Goal: Transaction & Acquisition: Purchase product/service

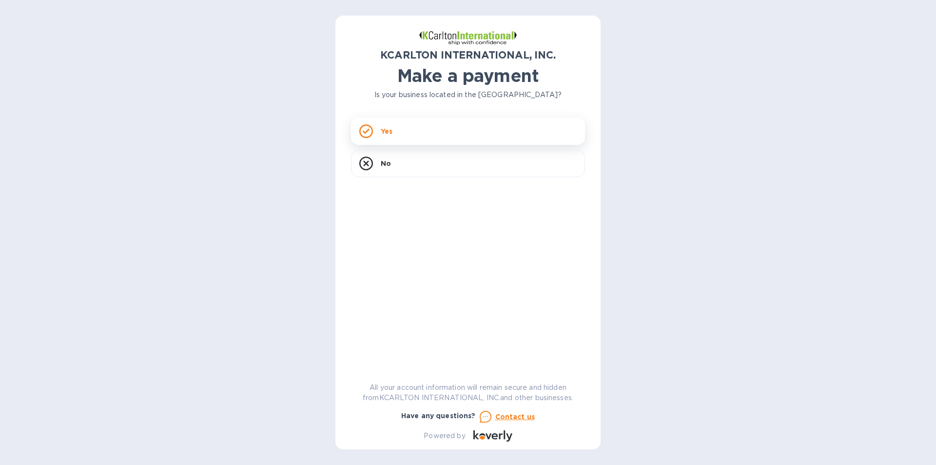
click at [440, 138] on div "Yes" at bounding box center [468, 131] width 234 height 27
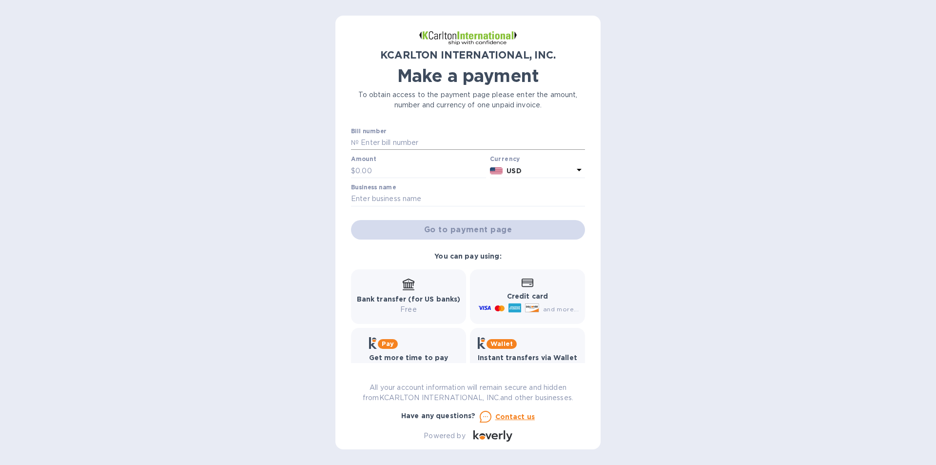
click at [395, 141] on input "text" at bounding box center [472, 143] width 226 height 15
paste input "65250152-1"
type input "65250152-1"
click at [394, 169] on input "text" at bounding box center [420, 170] width 131 height 15
type input "1,411"
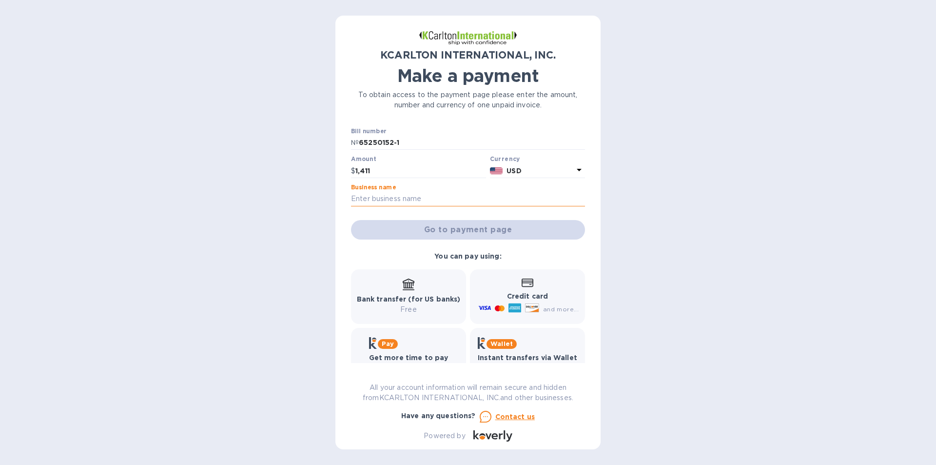
click at [422, 198] on input "text" at bounding box center [468, 199] width 234 height 15
type input "US Jaclean Inc"
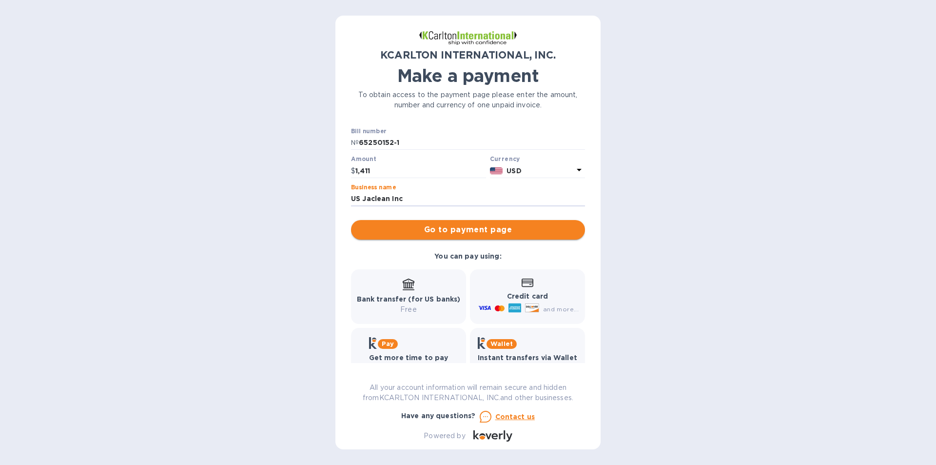
click at [473, 231] on span "Go to payment page" at bounding box center [468, 230] width 218 height 12
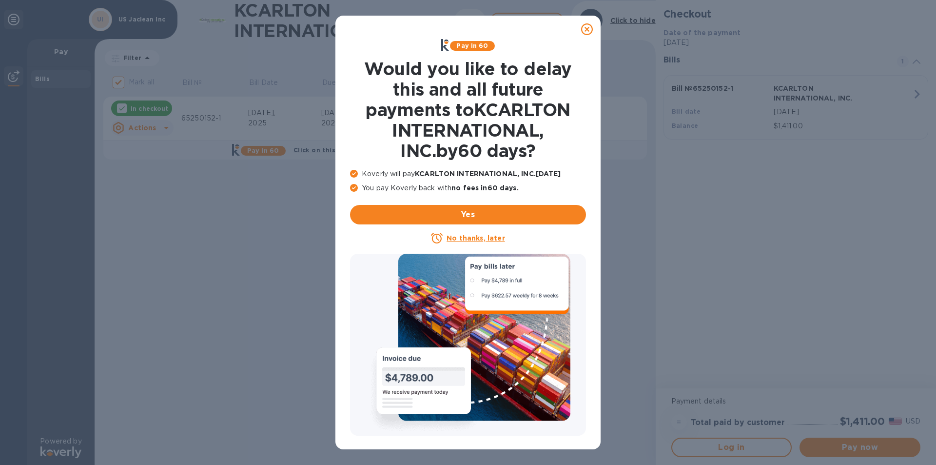
click at [591, 30] on icon at bounding box center [587, 29] width 12 height 12
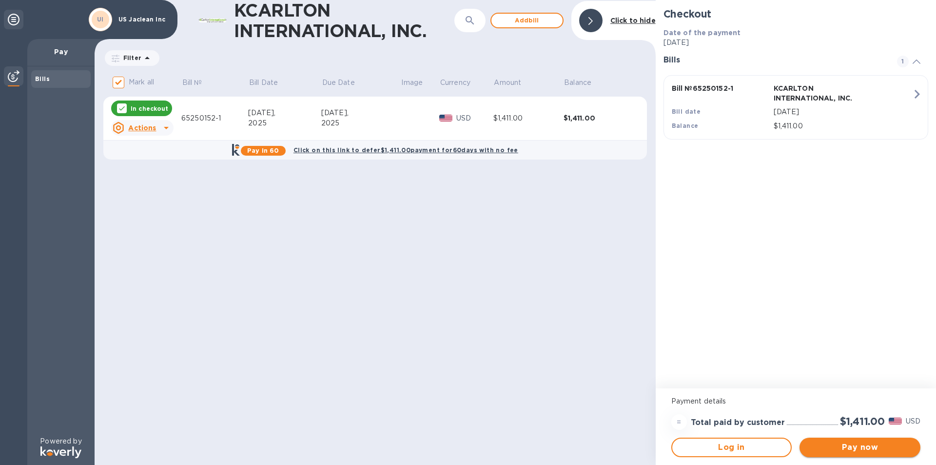
click at [880, 449] on span "Pay now" at bounding box center [859, 447] width 105 height 12
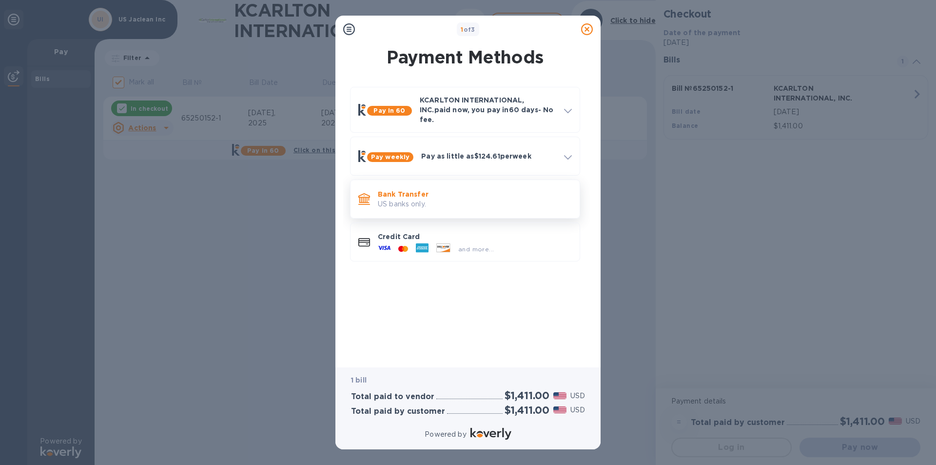
click at [449, 190] on p "Bank Transfer" at bounding box center [475, 194] width 194 height 10
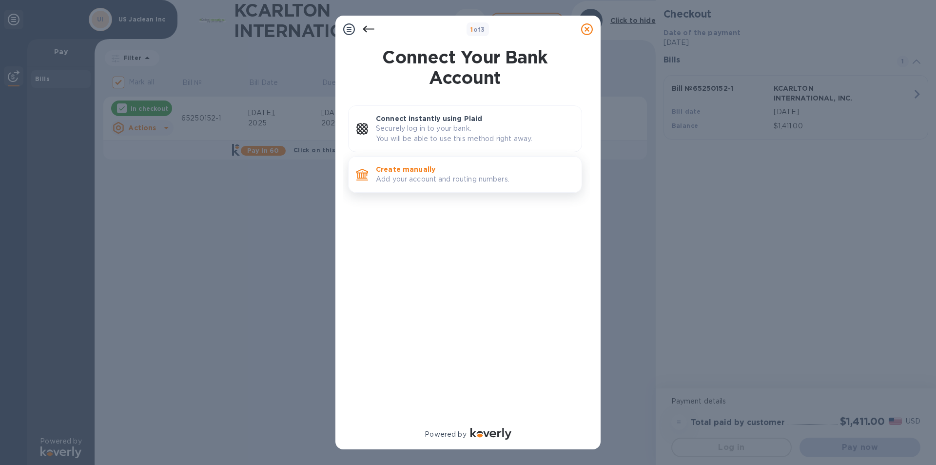
click at [452, 174] on p "Add your account and routing numbers." at bounding box center [475, 179] width 198 height 10
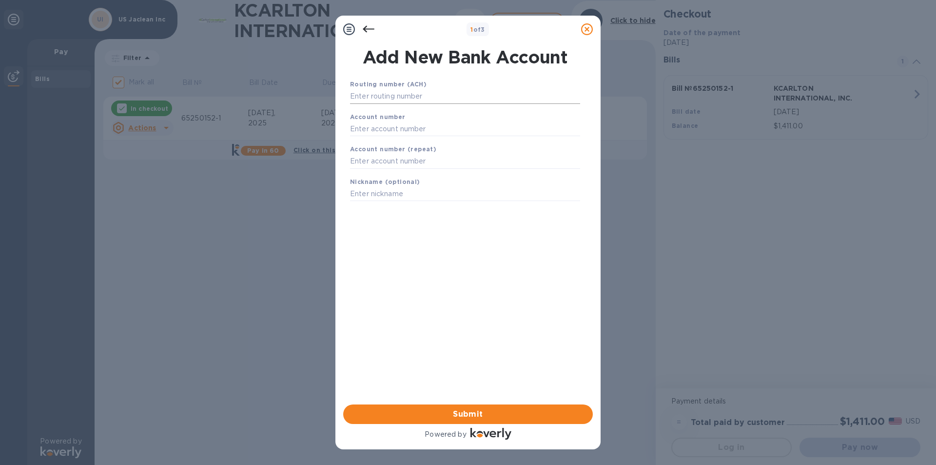
click at [379, 96] on input "text" at bounding box center [465, 96] width 230 height 15
type input "122000247"
click at [402, 141] on input "text" at bounding box center [465, 141] width 230 height 15
type input "5086749651"
click at [400, 172] on input "text" at bounding box center [465, 173] width 230 height 15
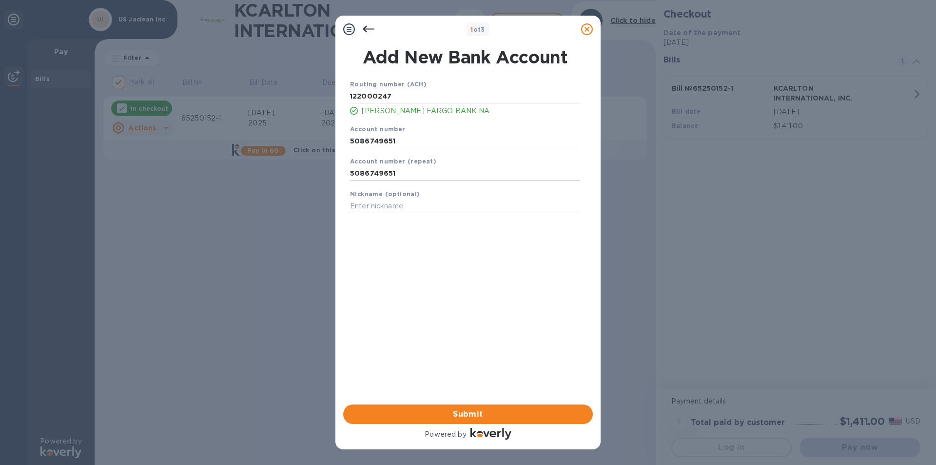
type input "5086749651"
click at [419, 208] on input "text" at bounding box center [465, 206] width 230 height 15
type input "WF"
click at [500, 412] on span "Submit" at bounding box center [468, 414] width 234 height 12
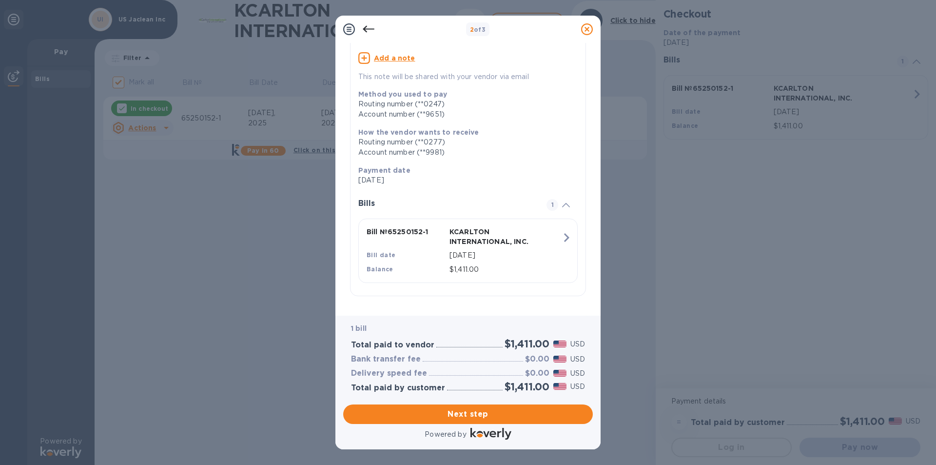
scroll to position [97, 0]
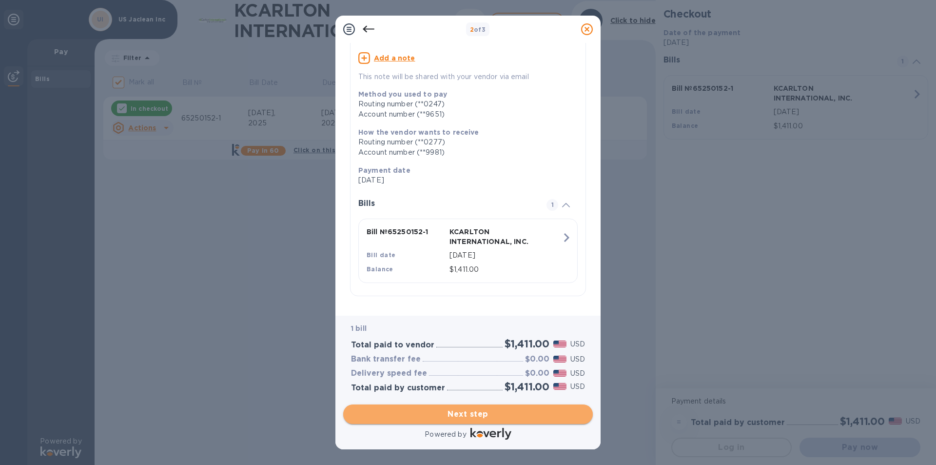
click at [510, 410] on span "Next step" at bounding box center [468, 414] width 234 height 12
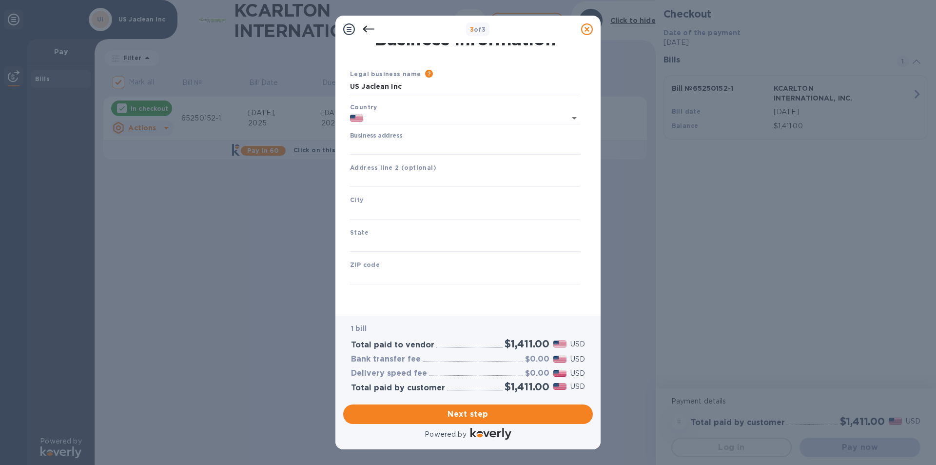
scroll to position [12, 0]
type input "[GEOGRAPHIC_DATA]"
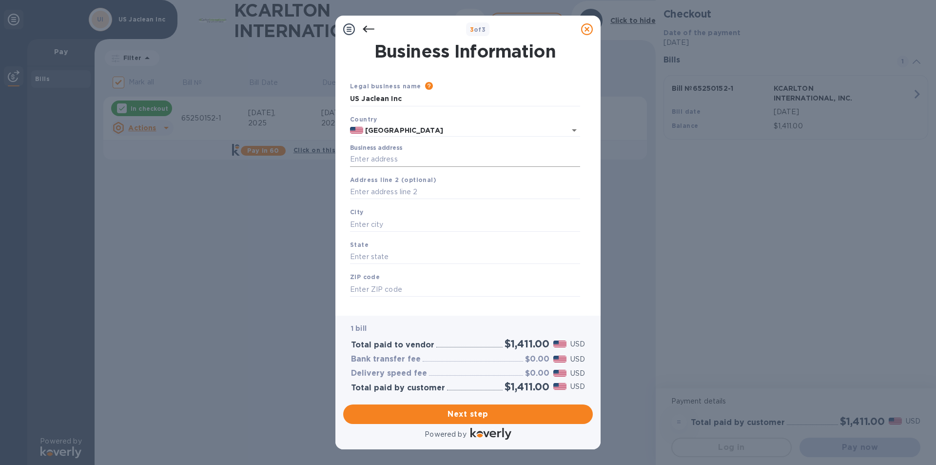
click at [431, 158] on input "Business address" at bounding box center [465, 159] width 230 height 15
type input "[STREET_ADDRESS]"
click at [395, 219] on input "text" at bounding box center [465, 224] width 230 height 15
type input "Gardena"
click at [395, 256] on input "text" at bounding box center [465, 257] width 230 height 15
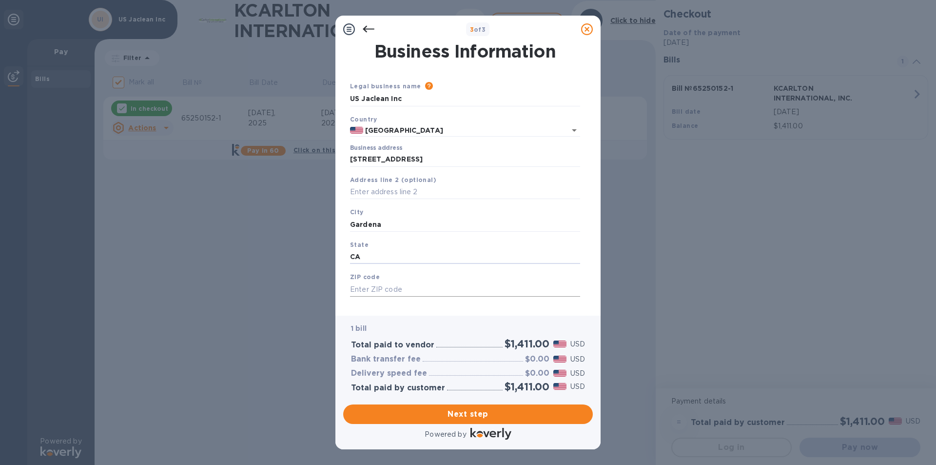
type input "CA"
click at [396, 284] on input "text" at bounding box center [465, 289] width 230 height 15
type input "90249"
click at [496, 411] on span "Next step" at bounding box center [468, 414] width 234 height 12
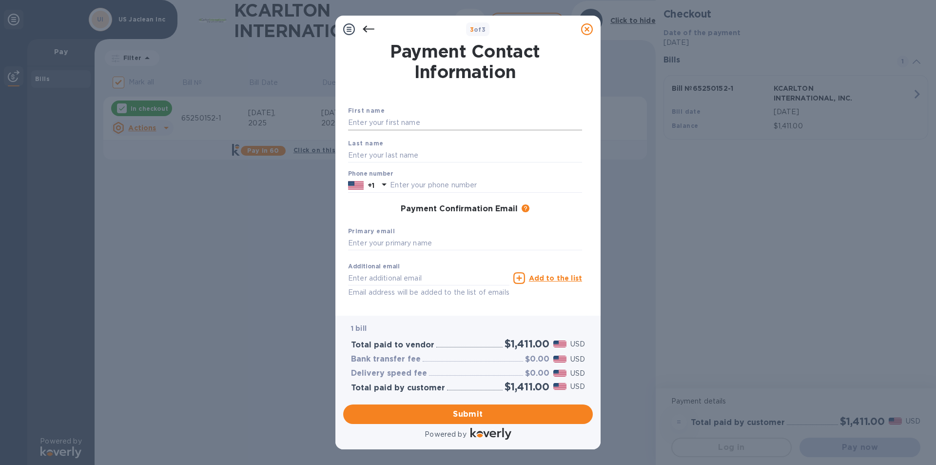
click at [438, 118] on input "text" at bounding box center [465, 123] width 234 height 15
type input "[PERSON_NAME]"
type input "INC"
type input "3105382298"
type input "[EMAIL_ADDRESS][DOMAIN_NAME]"
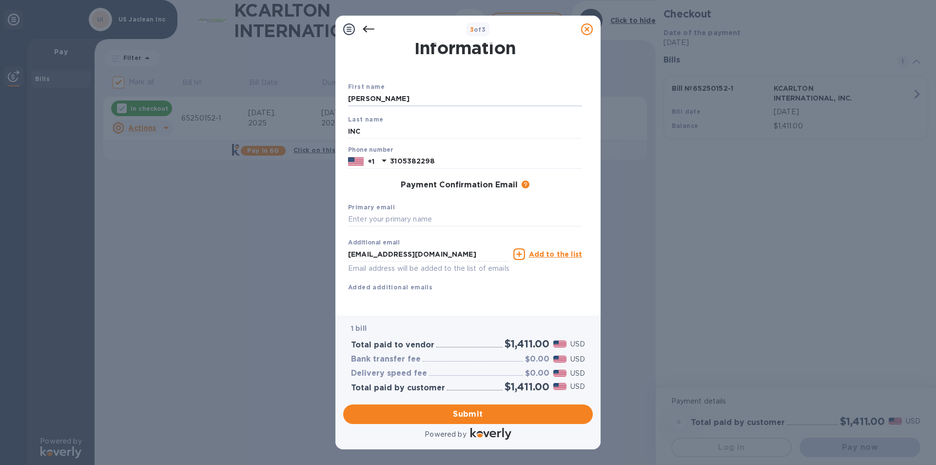
scroll to position [35, 0]
click at [401, 212] on input "text" at bounding box center [465, 219] width 234 height 15
paste input "[EMAIL_ADDRESS][DOMAIN_NAME]"
type input "[EMAIL_ADDRESS][DOMAIN_NAME]"
click at [515, 291] on div "First name U.S. [PERSON_NAME] Last name INC Phone number [PHONE_NUMBER] Payment…" at bounding box center [465, 194] width 234 height 226
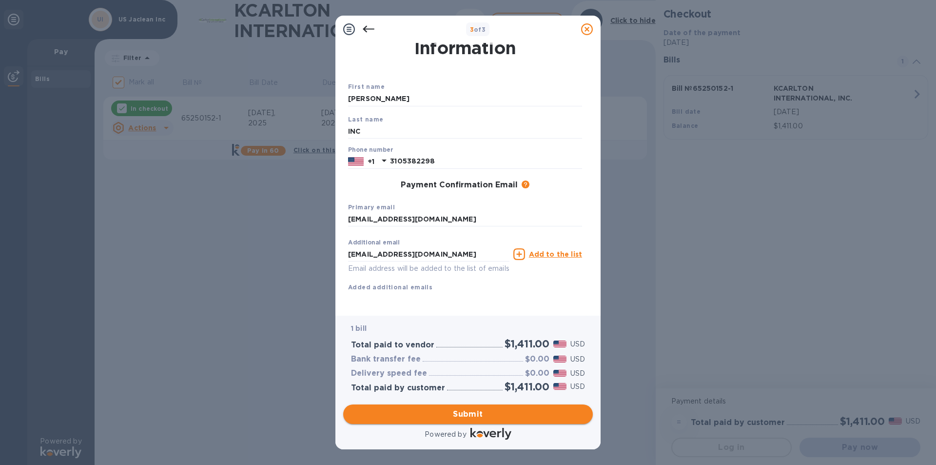
click at [476, 413] on span "Submit" at bounding box center [468, 414] width 234 height 12
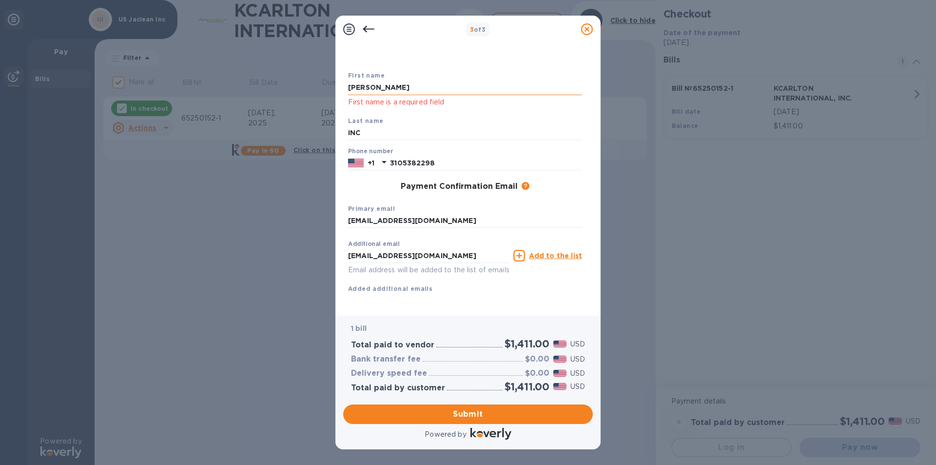
click at [427, 89] on input "[PERSON_NAME]" at bounding box center [465, 87] width 234 height 15
click at [428, 88] on input "[PERSON_NAME]" at bounding box center [465, 87] width 234 height 15
click at [359, 86] on input "[PERSON_NAME]" at bounding box center [465, 87] width 234 height 15
type input "US JACLEAN"
click at [505, 302] on div "First name US [PERSON_NAME] First name is a required field Last name INC Phone …" at bounding box center [465, 189] width 234 height 239
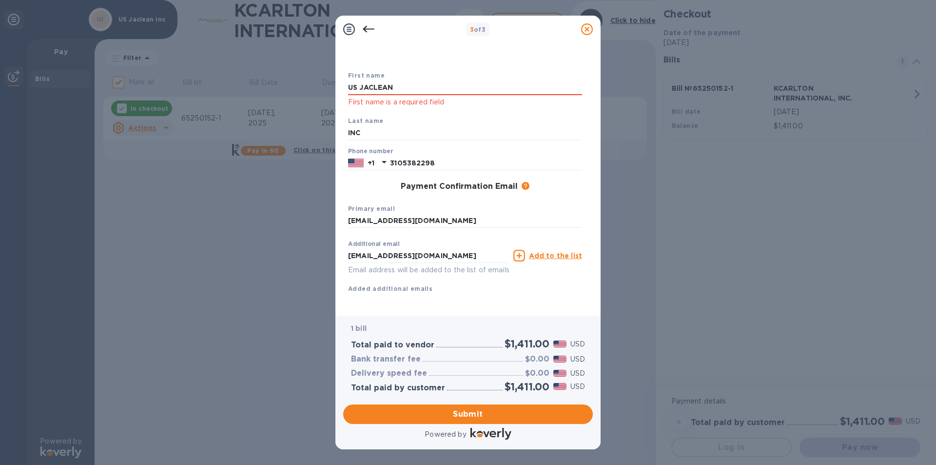
drag, startPoint x: 466, startPoint y: 415, endPoint x: 477, endPoint y: 390, distance: 28.4
click at [466, 415] on span "Submit" at bounding box center [468, 414] width 234 height 12
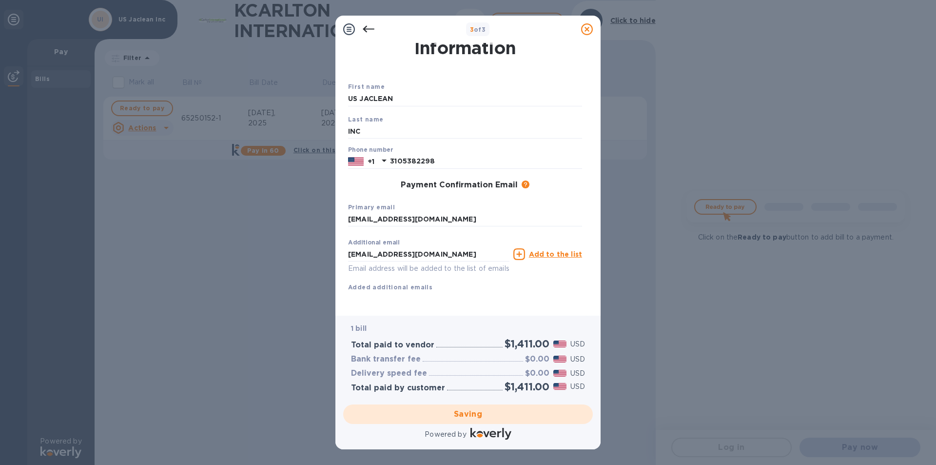
checkbox input "false"
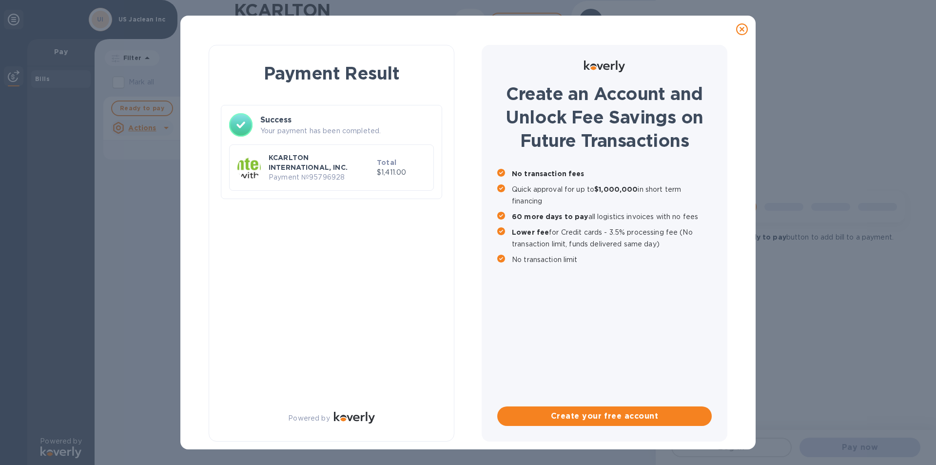
scroll to position [0, 0]
